Goal: Information Seeking & Learning: Compare options

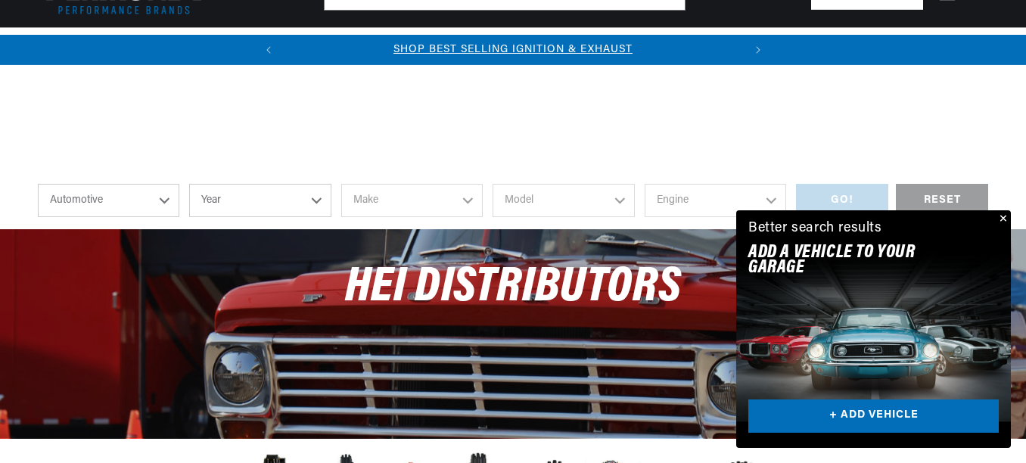
scroll to position [454, 0]
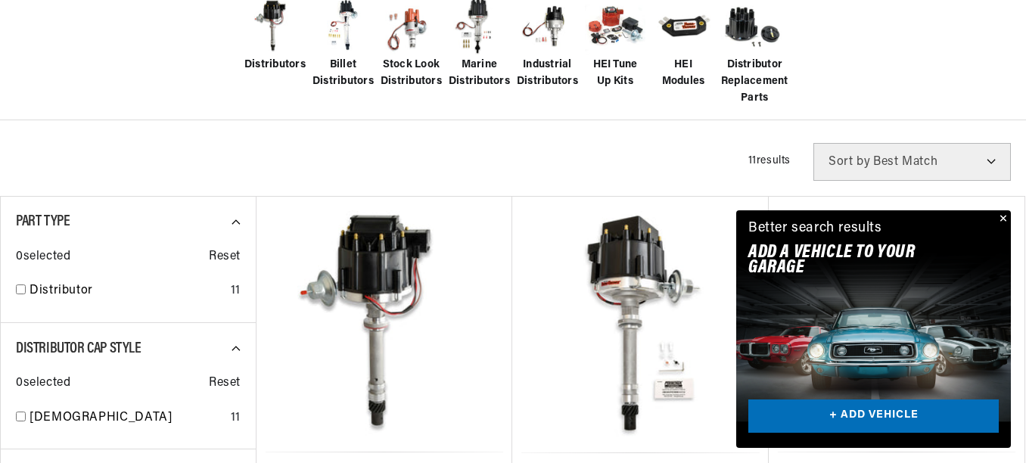
click at [1001, 216] on button "Close" at bounding box center [1002, 219] width 18 height 18
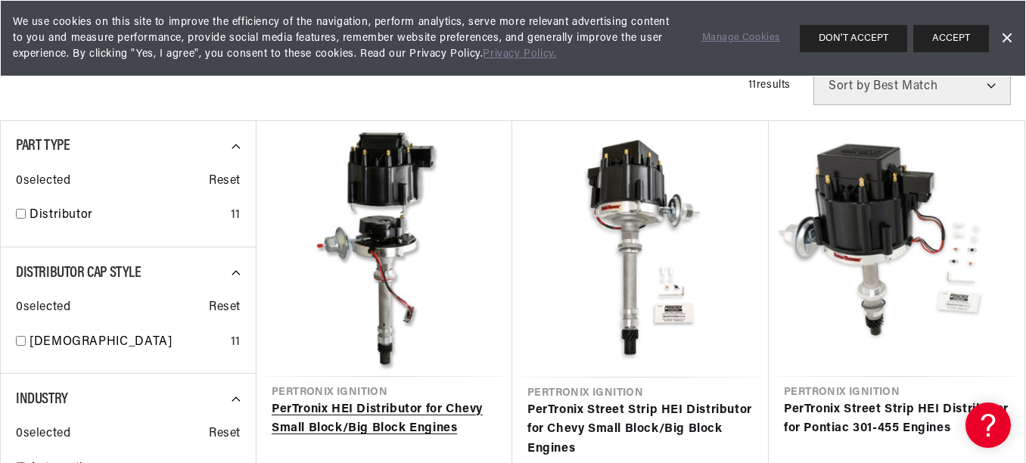
scroll to position [606, 0]
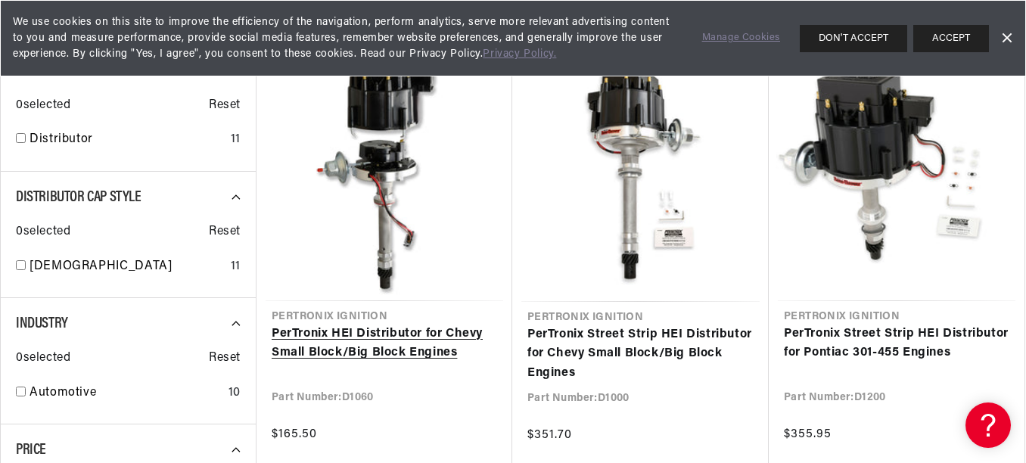
click at [350, 335] on link "PerTronix HEI Distributor for Chevy Small Block/Big Block Engines" at bounding box center [385, 344] width 226 height 39
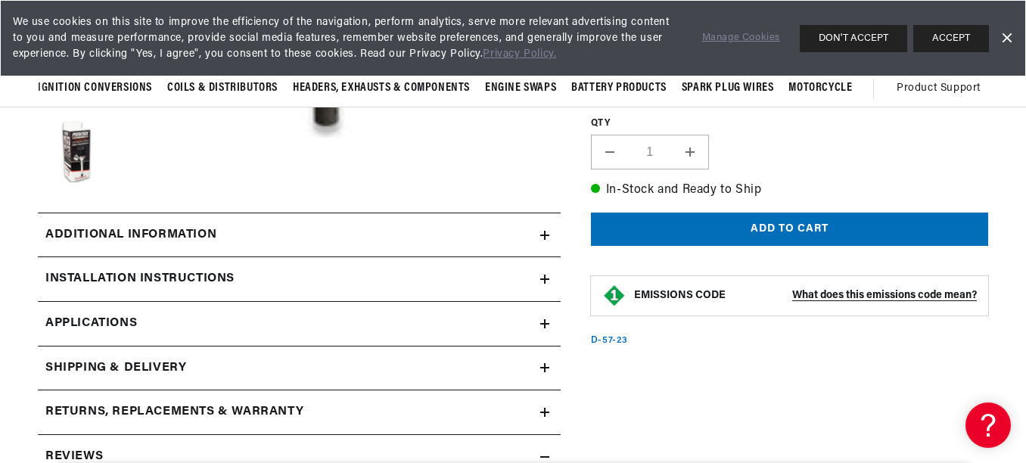
scroll to position [454, 0]
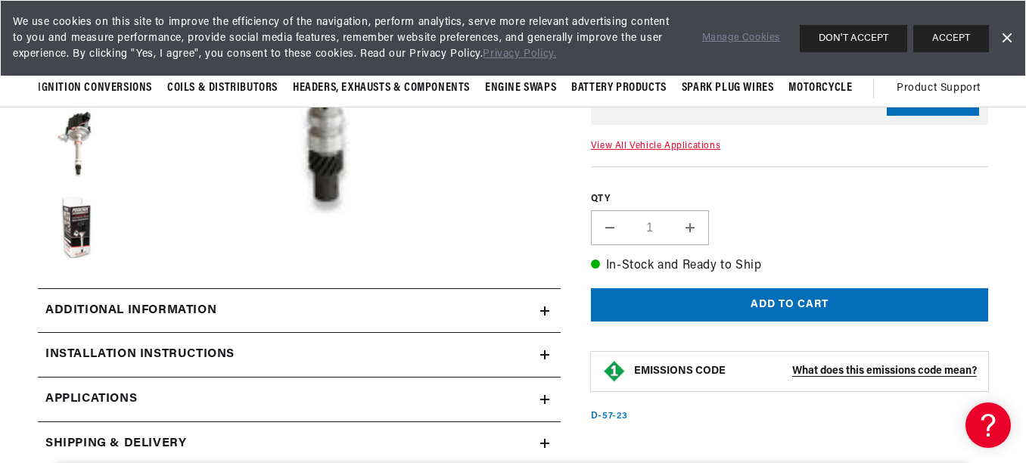
click at [145, 304] on h2 "Additional information" at bounding box center [130, 311] width 171 height 20
click at [192, 310] on h2 "Additional information" at bounding box center [130, 311] width 171 height 20
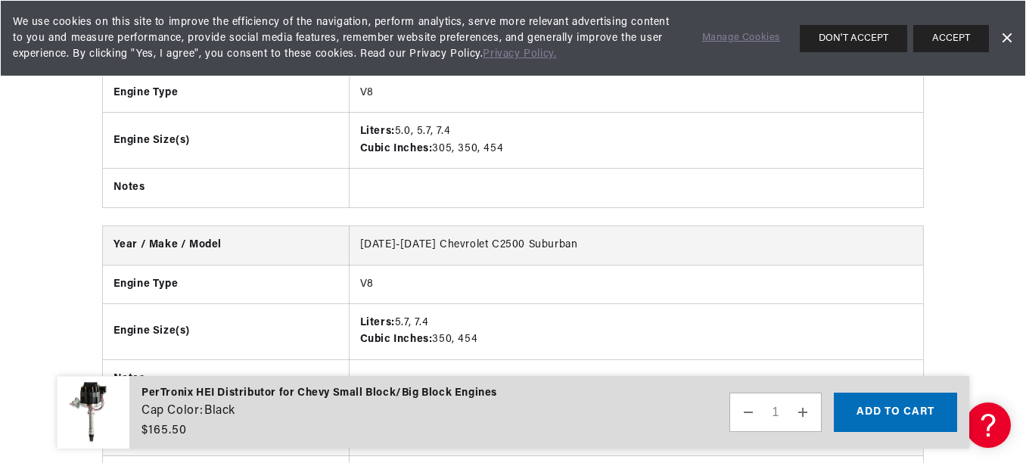
scroll to position [0, 0]
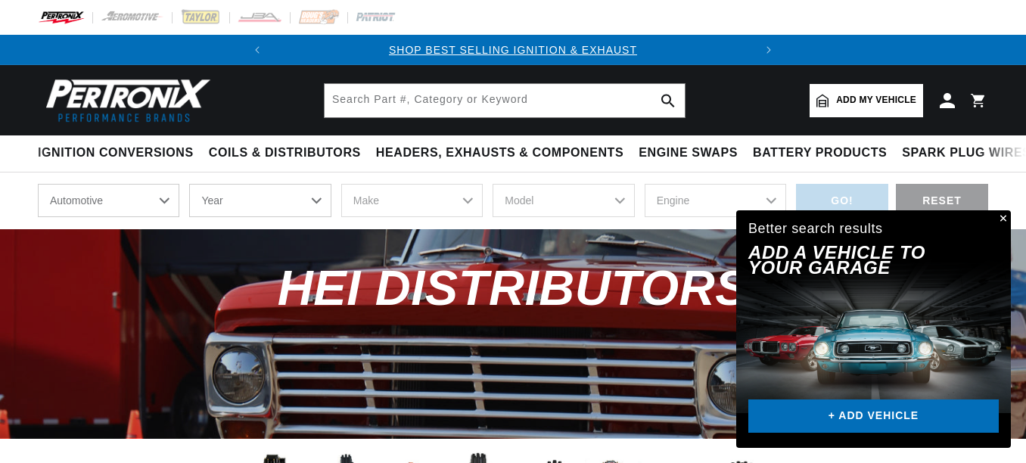
scroll to position [606, 0]
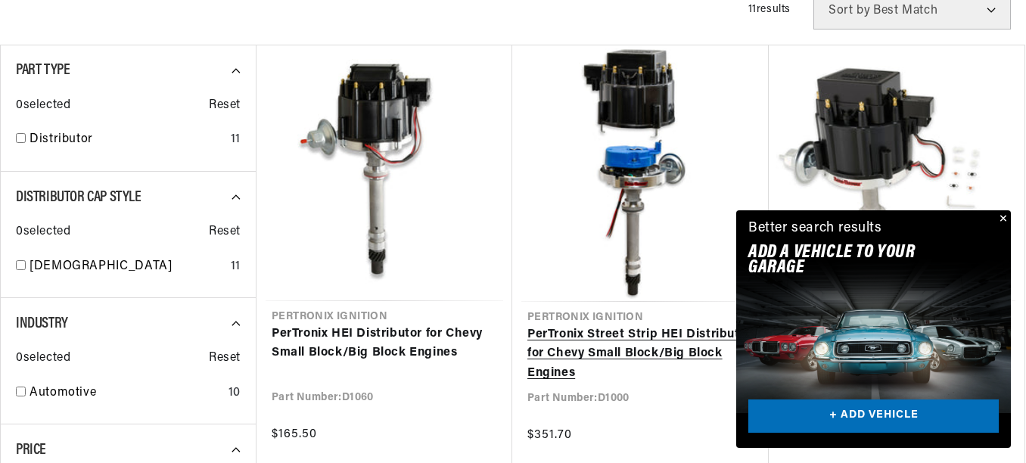
click at [1003, 219] on button "Close" at bounding box center [1002, 219] width 18 height 18
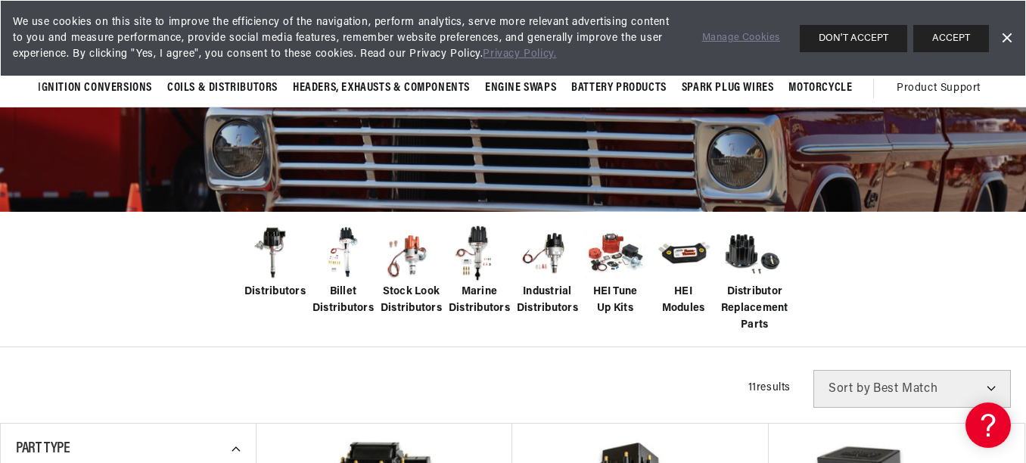
scroll to position [0, 0]
click at [338, 287] on span "Billet Distributors" at bounding box center [343, 301] width 61 height 34
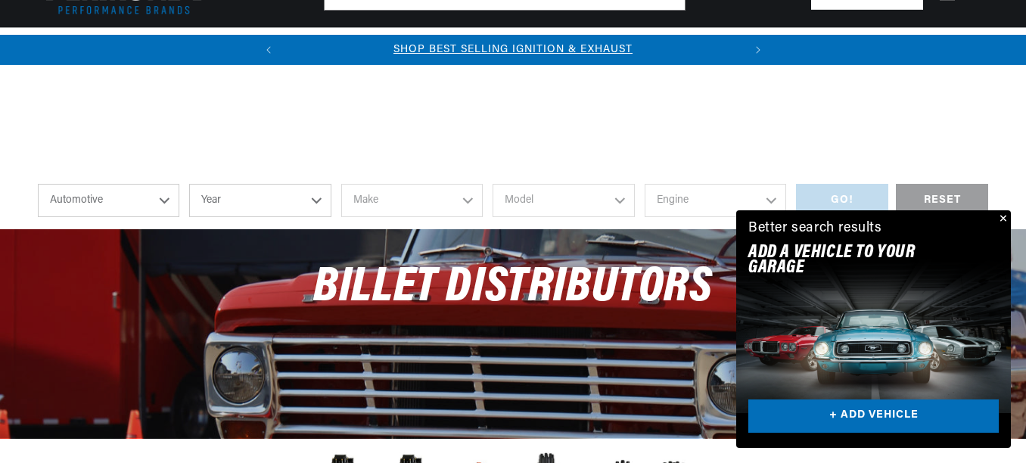
scroll to position [530, 0]
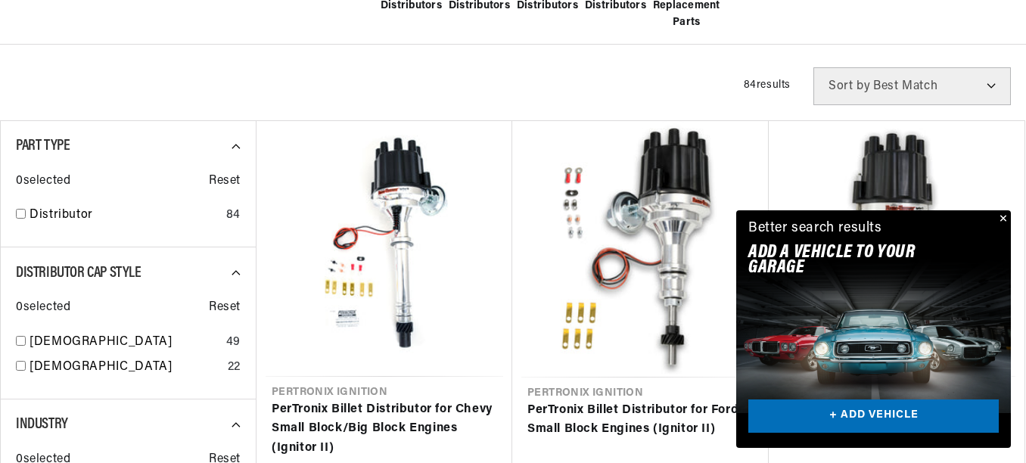
click at [1002, 216] on button "Close" at bounding box center [1002, 219] width 18 height 18
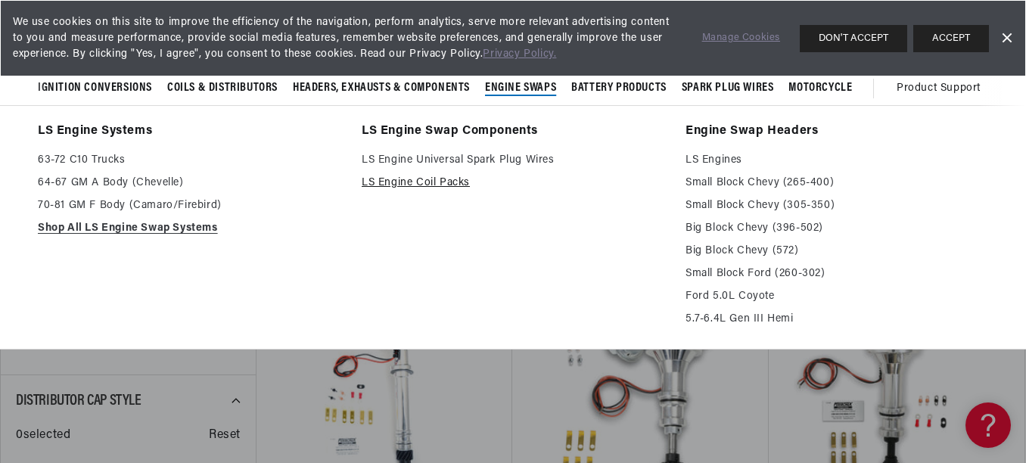
scroll to position [454, 0]
